Goal: Share content: Share content

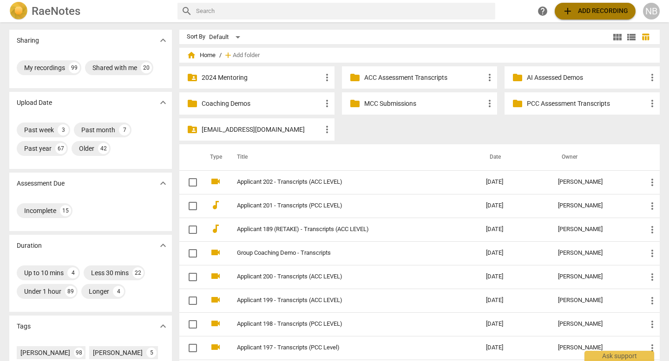
click at [608, 13] on span "add Add recording" at bounding box center [595, 11] width 66 height 11
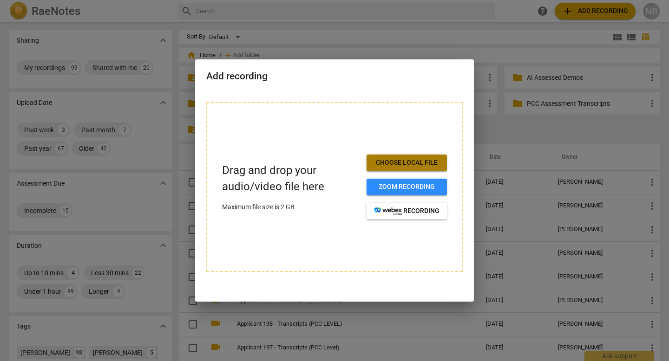
click at [430, 164] on span "Choose local file" at bounding box center [407, 162] width 66 height 9
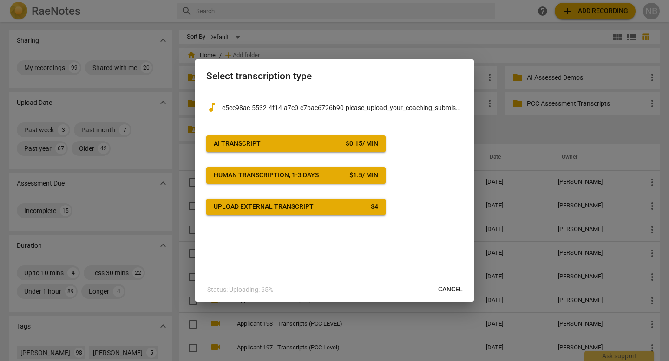
click at [340, 143] on span "AI Transcript $ 0.15 / min" at bounding box center [296, 143] width 164 height 9
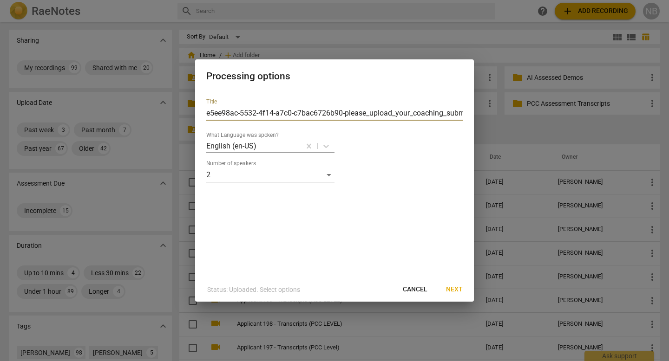
click at [354, 112] on input "e5ee98ac-5532-4f14-a7c0-c7bac6726b90-please_upload_your_coaching_submission-PCC…" at bounding box center [334, 113] width 256 height 15
type input "Applicant 202 - Transcripts (PCC LEVEL)"
click at [456, 288] on span "Next" at bounding box center [454, 289] width 17 height 9
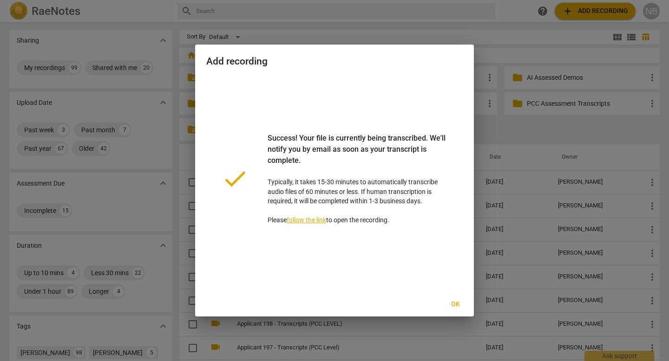
click at [450, 303] on span "Ok" at bounding box center [455, 304] width 15 height 9
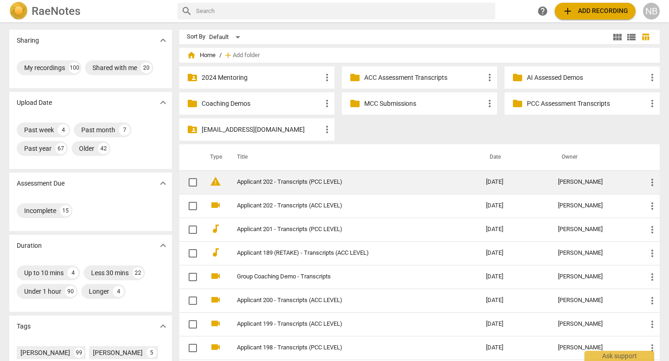
click at [310, 179] on link "Applicant 202 - Transcripts (PCC LEVEL)" at bounding box center [345, 182] width 216 height 7
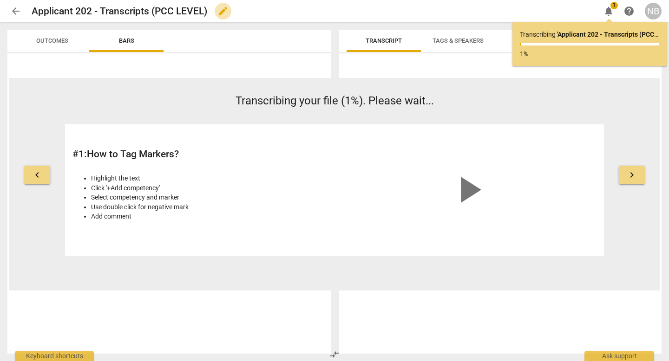
click at [220, 8] on span "edit" at bounding box center [222, 11] width 11 height 11
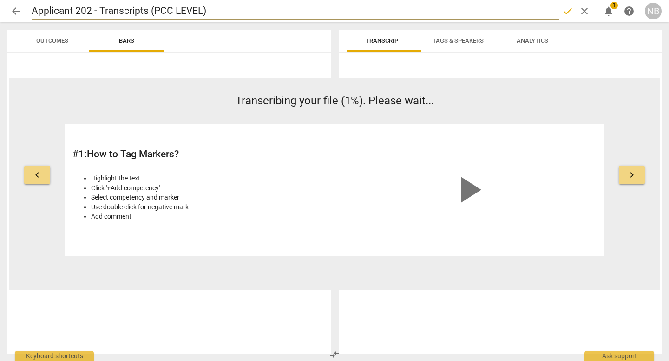
click at [90, 10] on input "Applicant 202 - Transcripts (PCC LEVEL)" at bounding box center [296, 11] width 528 height 18
type input "Applicant 203 - Transcripts (PCC LEVEL)"
click at [567, 13] on span "done" at bounding box center [567, 11] width 11 height 11
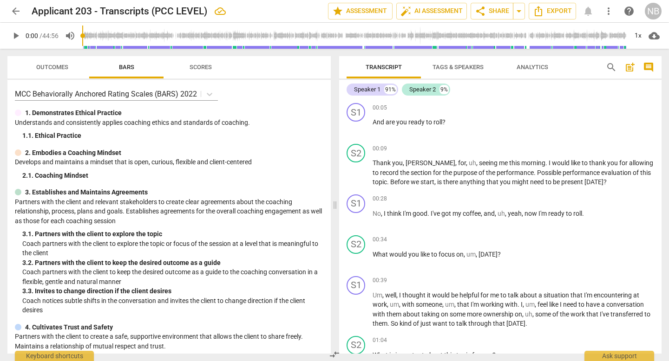
click at [454, 68] on span "Tags & Speakers" at bounding box center [458, 67] width 51 height 7
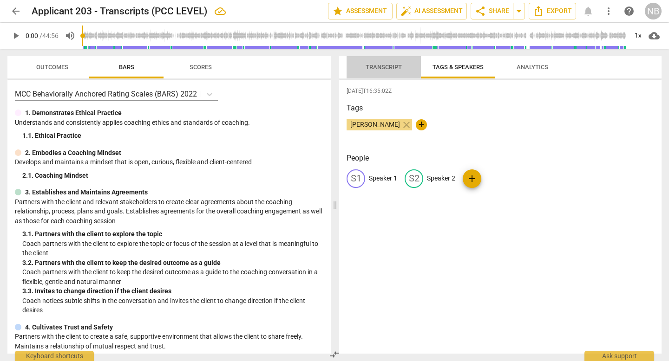
click at [388, 73] on button "Transcript" at bounding box center [384, 67] width 74 height 22
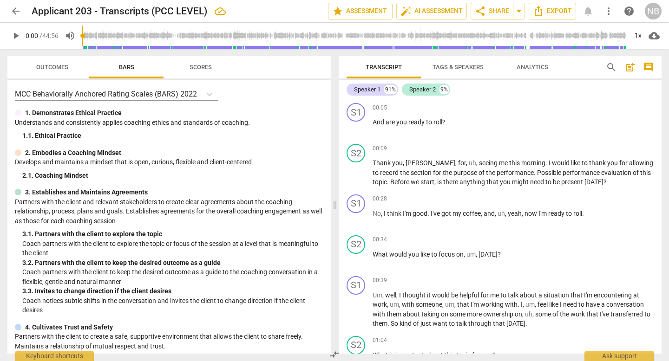
click at [452, 68] on span "Tags & Speakers" at bounding box center [458, 67] width 51 height 7
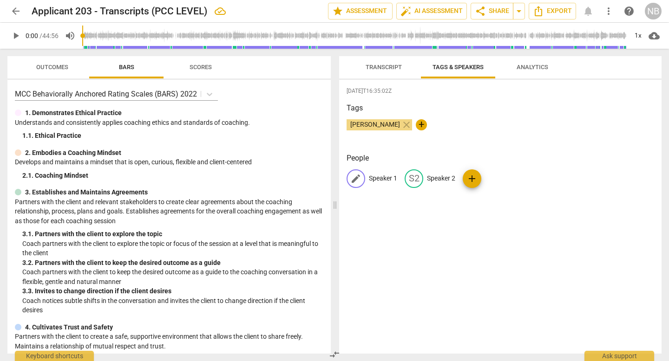
click at [381, 178] on p "Speaker 1" at bounding box center [383, 179] width 28 height 10
type input "Client"
click at [493, 182] on p "Speaker 2" at bounding box center [501, 179] width 28 height 10
type input "Coach"
click at [553, 11] on span "Export" at bounding box center [552, 11] width 39 height 11
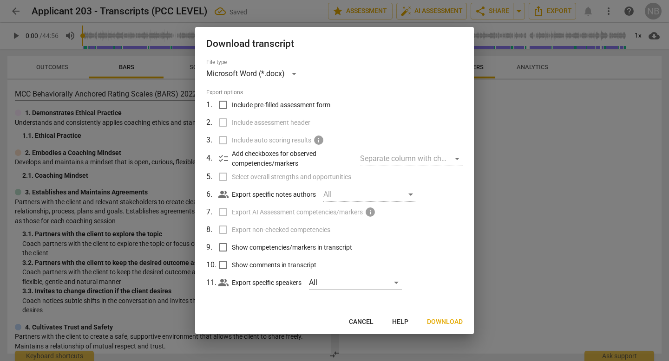
click at [437, 322] on span "Download" at bounding box center [445, 322] width 36 height 9
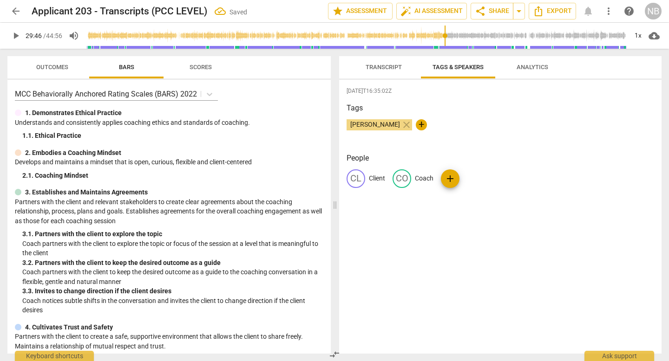
click at [445, 46] on input "range" at bounding box center [356, 36] width 541 height 30
type input "1793"
click at [446, 24] on input "range" at bounding box center [356, 36] width 541 height 30
click at [506, 14] on span "share Share" at bounding box center [492, 11] width 34 height 11
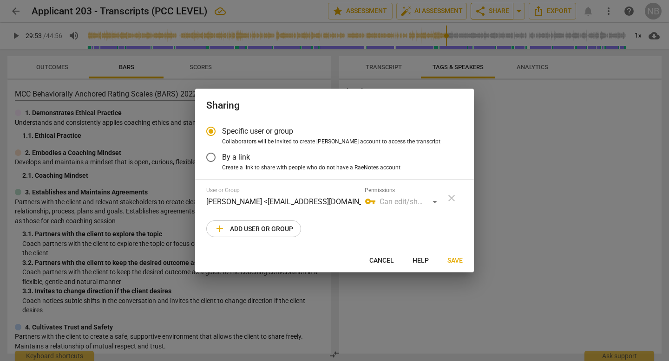
radio input "false"
click at [244, 174] on div "Specific user or group Collaborators will be invited to create RaeNotes account…" at bounding box center [334, 184] width 279 height 128
click at [237, 160] on span "By a link" at bounding box center [236, 157] width 28 height 11
click at [222, 160] on input "By a link" at bounding box center [211, 157] width 22 height 22
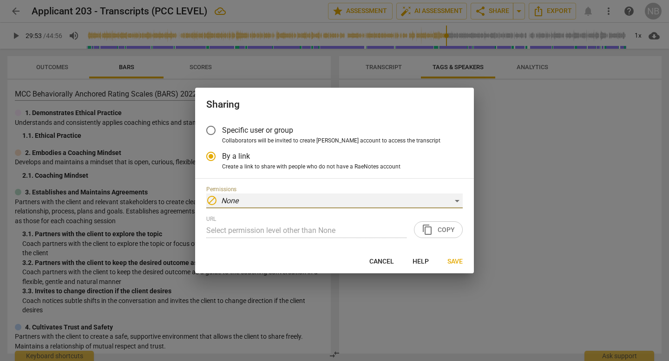
click at [244, 196] on div "block None" at bounding box center [334, 201] width 256 height 15
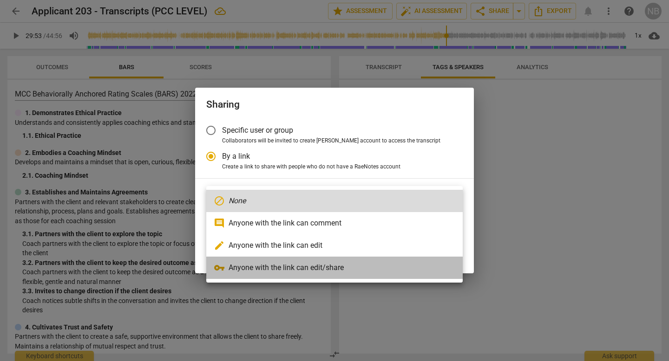
click at [236, 271] on li "vpn_key Anyone with the link can edit/share" at bounding box center [334, 268] width 256 height 22
radio input "false"
type input "[URL][DOMAIN_NAME]"
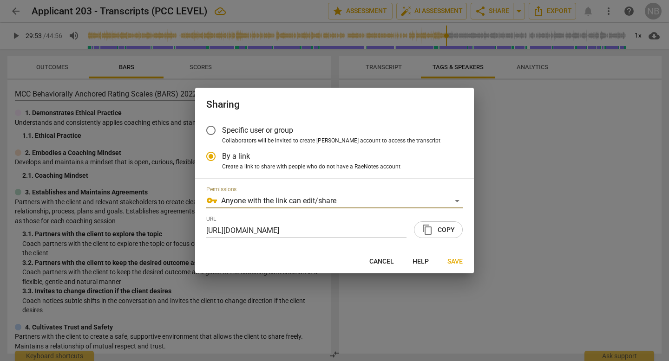
click at [439, 234] on span "content_copy Copy" at bounding box center [438, 229] width 33 height 11
click at [252, 133] on span "Specific user or group" at bounding box center [257, 130] width 71 height 11
click at [222, 133] on input "Specific user or group" at bounding box center [211, 130] width 22 height 22
radio input "false"
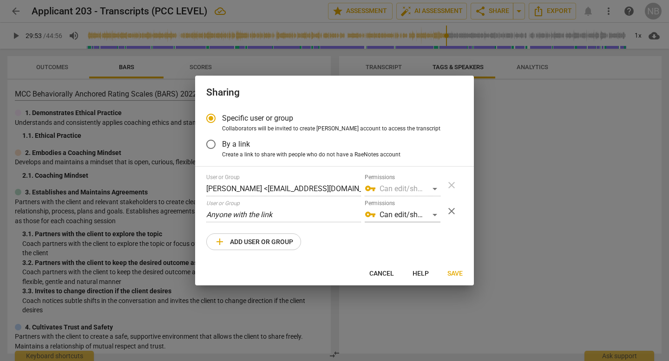
click at [233, 141] on span "By a link" at bounding box center [236, 144] width 28 height 11
click at [222, 141] on input "By a link" at bounding box center [211, 144] width 22 height 22
radio input "false"
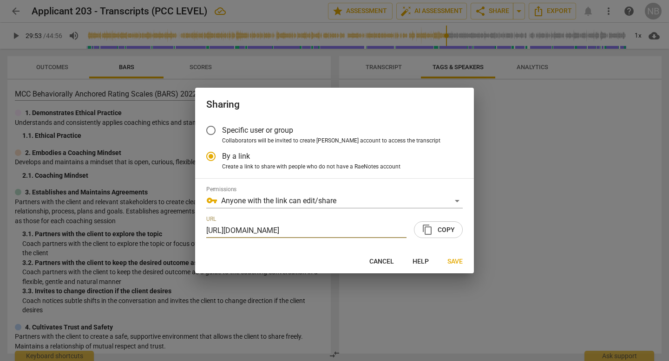
scroll to position [0, 46]
click at [267, 134] on span "Specific user or group" at bounding box center [257, 130] width 71 height 11
click at [222, 134] on input "Specific user or group" at bounding box center [211, 130] width 22 height 22
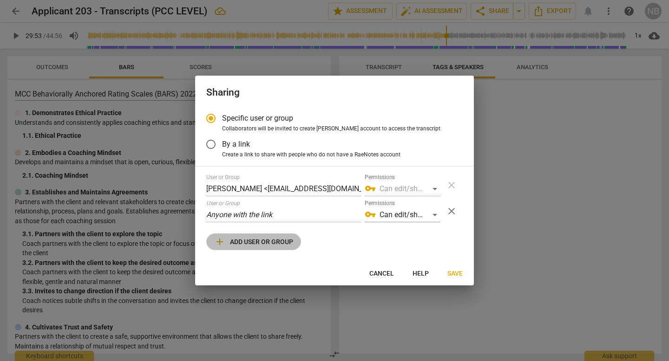
click at [274, 243] on span "add Add user or group" at bounding box center [253, 241] width 79 height 11
radio input "false"
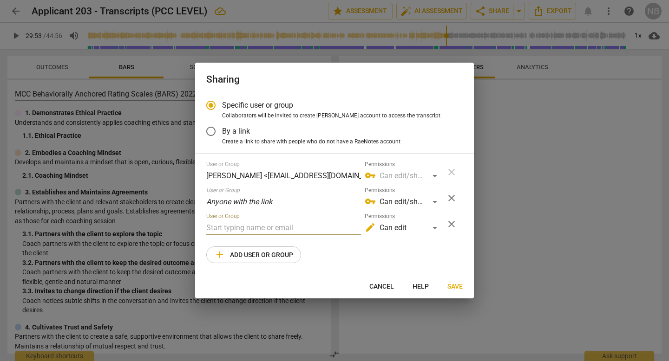
click at [276, 233] on input "text" at bounding box center [283, 228] width 155 height 15
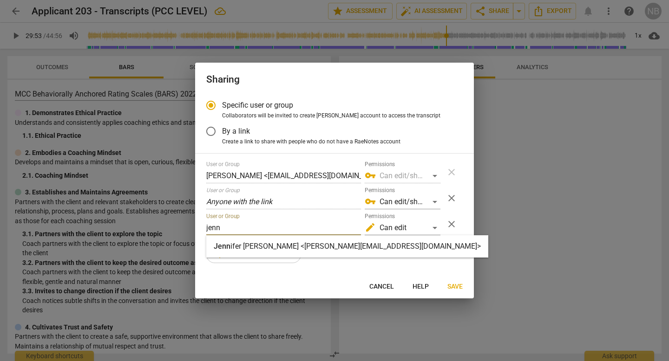
type input "jenn"
click at [271, 248] on strong "ifer [PERSON_NAME] <[PERSON_NAME][EMAIL_ADDRESS][DOMAIN_NAME]>" at bounding box center [355, 246] width 250 height 9
radio input "false"
type input "[PERSON_NAME] <[PERSON_NAME][EMAIL_ADDRESS][DOMAIN_NAME]>"
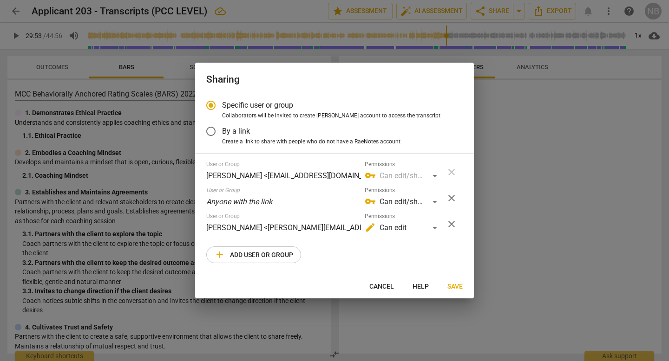
click at [236, 256] on span "add Add user or group" at bounding box center [253, 255] width 79 height 11
radio input "false"
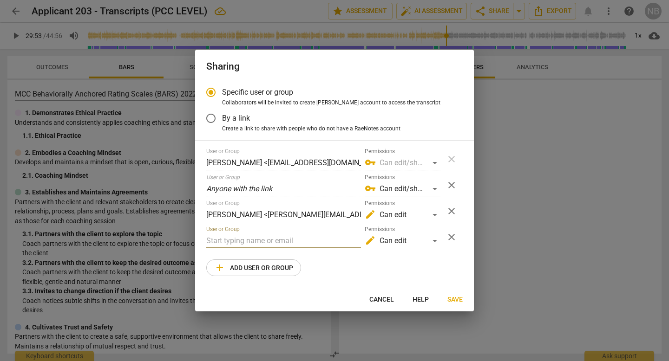
click at [247, 242] on input "text" at bounding box center [283, 241] width 155 height 15
type input "[PERSON_NAME][EMAIL_ADDRESS][DOMAIN_NAME]"
click at [360, 264] on div "User or Group [PERSON_NAME] <[EMAIL_ADDRESS][DOMAIN_NAME]> Permissions vpn_key …" at bounding box center [334, 212] width 256 height 128
click at [460, 298] on span "Save" at bounding box center [454, 300] width 15 height 9
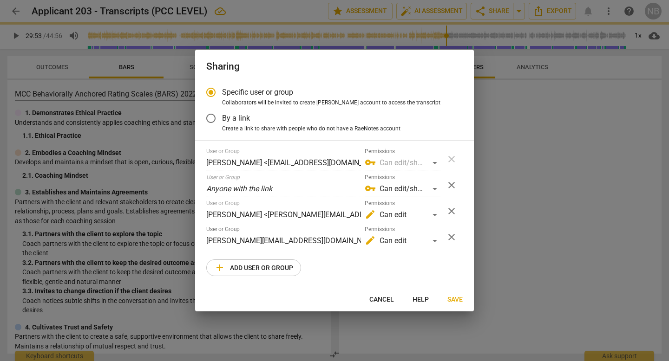
radio input "false"
type input "[PERSON_NAME] <[PERSON_NAME][EMAIL_ADDRESS][DOMAIN_NAME]>"
